Goal: Transaction & Acquisition: Purchase product/service

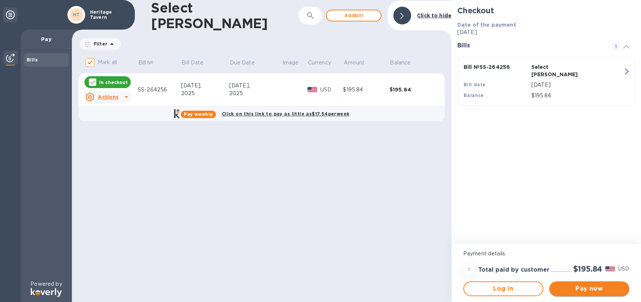
click at [591, 293] on span "Pay now" at bounding box center [589, 289] width 68 height 9
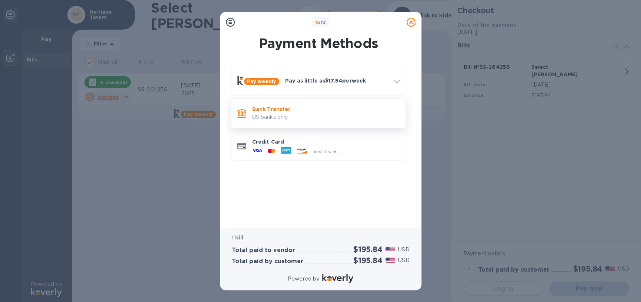
click at [310, 112] on p "Bank Transfer" at bounding box center [325, 109] width 147 height 7
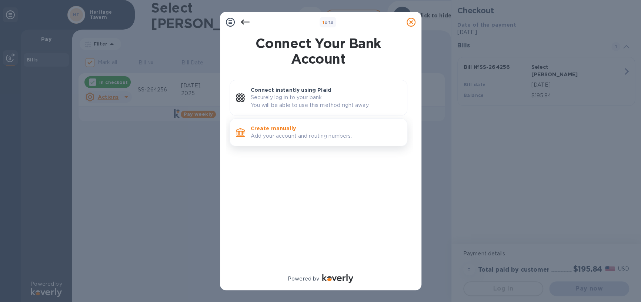
click at [304, 132] on p "Create manually" at bounding box center [326, 128] width 150 height 7
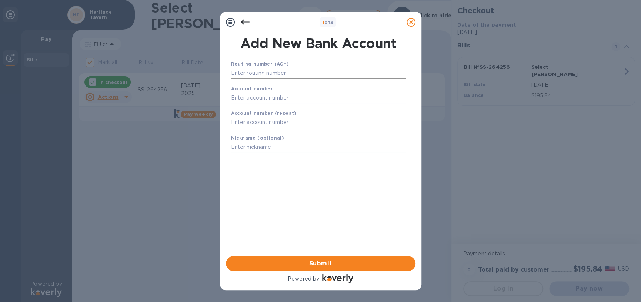
click at [266, 70] on input "text" at bounding box center [318, 73] width 175 height 11
type input "075000022"
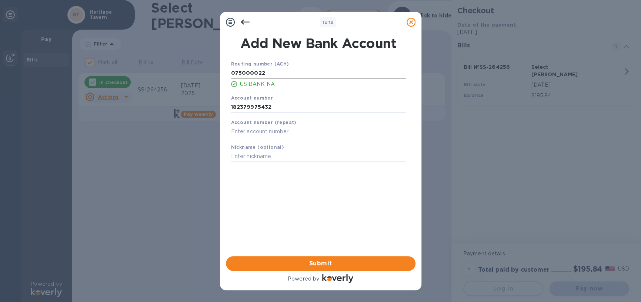
type input "182379975432"
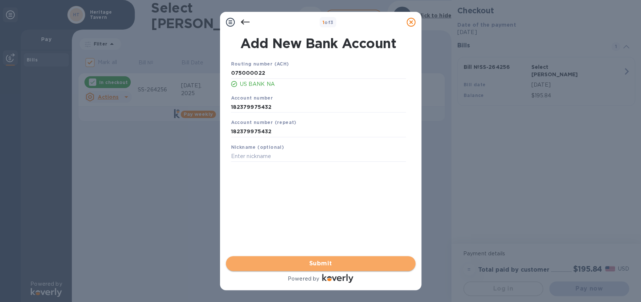
click at [313, 261] on span "Submit" at bounding box center [321, 263] width 178 height 9
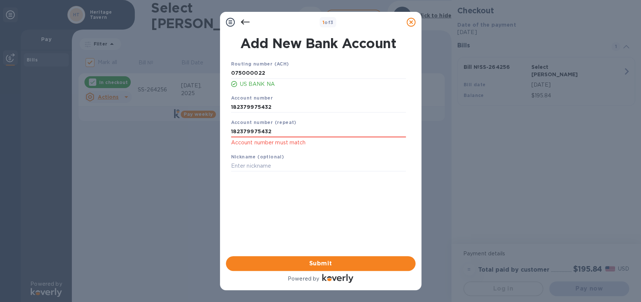
drag, startPoint x: 240, startPoint y: 108, endPoint x: -127, endPoint y: 129, distance: 368.5
click at [0, 129] on html "1 of 3 Add New Bank Account Routing number (ACH) [US_BANK_ROUTING_MICR] US BANK…" at bounding box center [320, 151] width 641 height 302
type input "182379975432"
click at [314, 259] on span "Submit" at bounding box center [321, 263] width 178 height 9
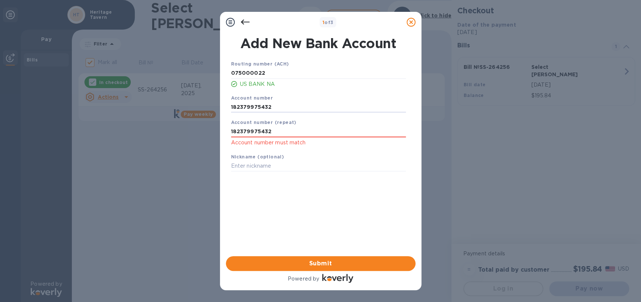
drag, startPoint x: 276, startPoint y: 106, endPoint x: 61, endPoint y: 106, distance: 214.9
click at [61, 106] on div "1 of 3 Add New Bank Account Routing number (ACH) [US_BANK_ROUTING_MICR] US BANK…" at bounding box center [320, 151] width 641 height 302
type input "182379975432"
drag, startPoint x: 274, startPoint y: 131, endPoint x: -99, endPoint y: 120, distance: 372.8
click at [0, 120] on html "1 of 3 Add New Bank Account Routing number (ACH) [US_BANK_ROUTING_MICR] US BANK…" at bounding box center [320, 151] width 641 height 302
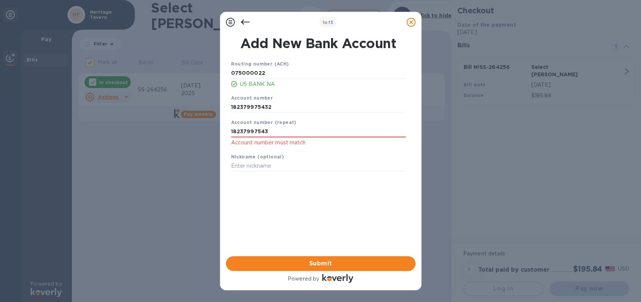
type input "182379975432"
click at [322, 107] on input "182379975432" at bounding box center [318, 107] width 175 height 11
click at [326, 266] on span "Submit" at bounding box center [321, 263] width 178 height 9
